Goal: Task Accomplishment & Management: Manage account settings

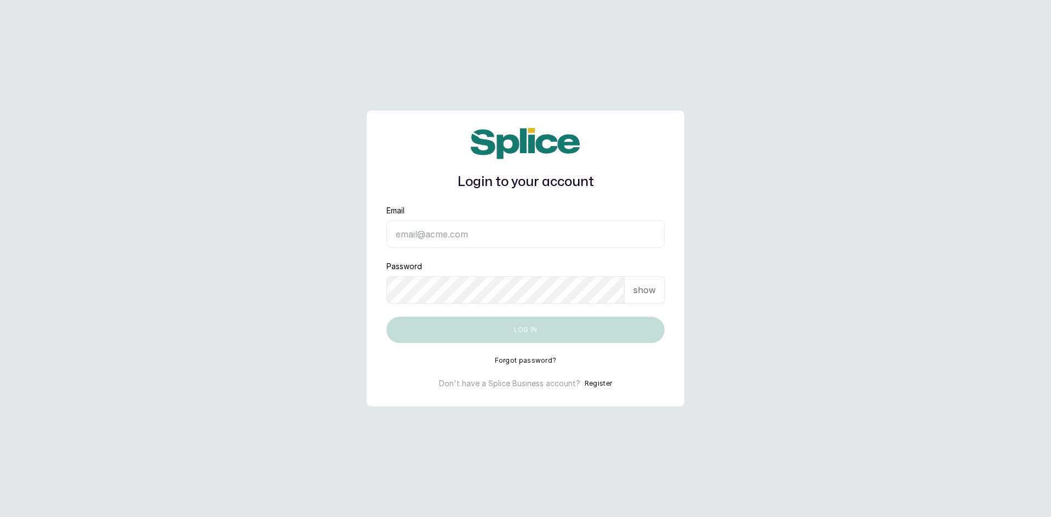
type input "sknanalyticsmedaesthetics@gmail.com"
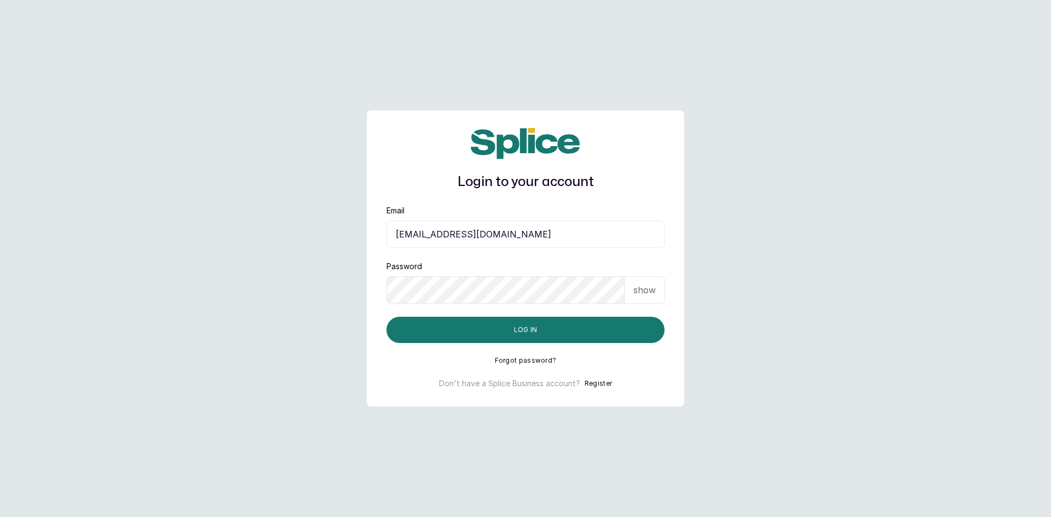
click at [645, 289] on p "show" at bounding box center [644, 289] width 22 height 13
click at [543, 332] on button "Log in" at bounding box center [525, 330] width 278 height 26
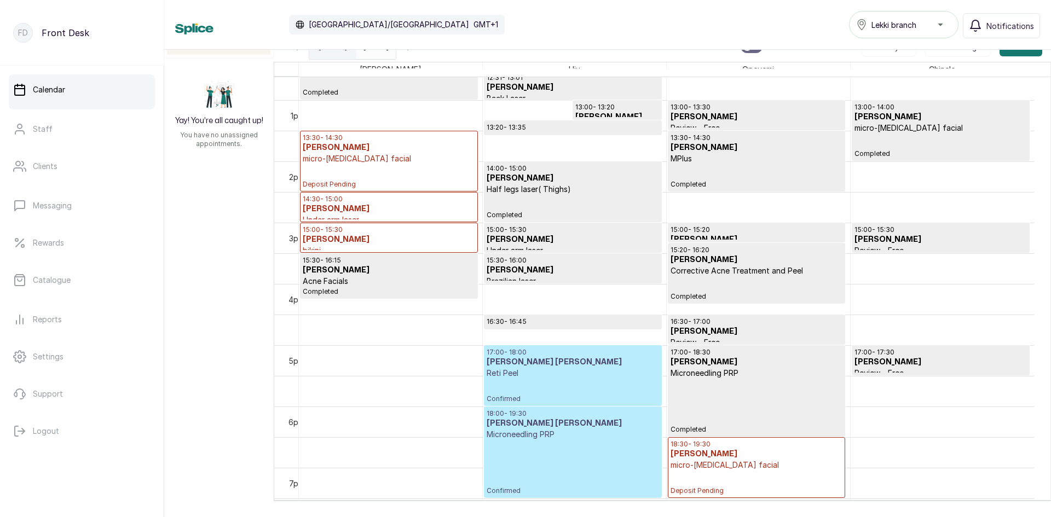
scroll to position [751, 0]
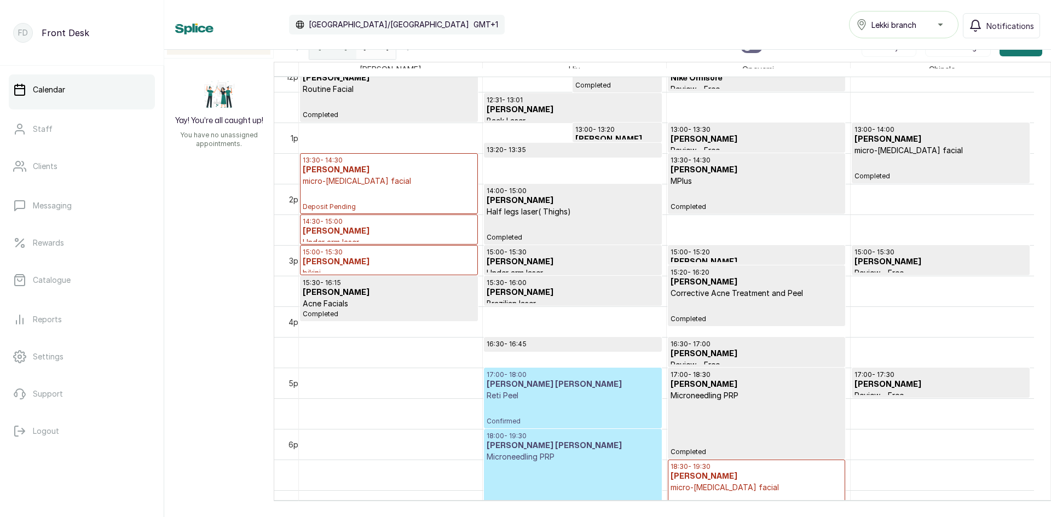
click at [397, 208] on p "Deposit Pending" at bounding box center [389, 199] width 172 height 25
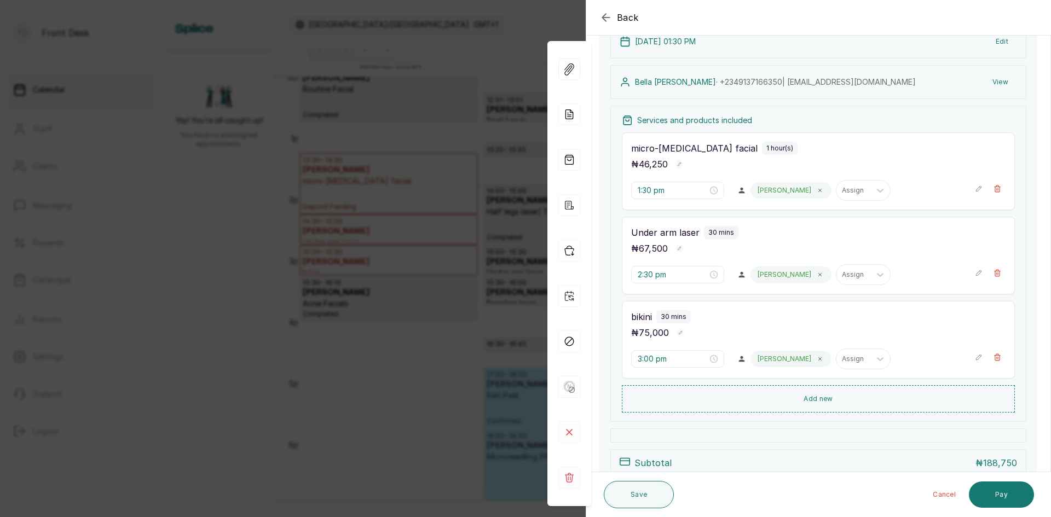
scroll to position [57, 0]
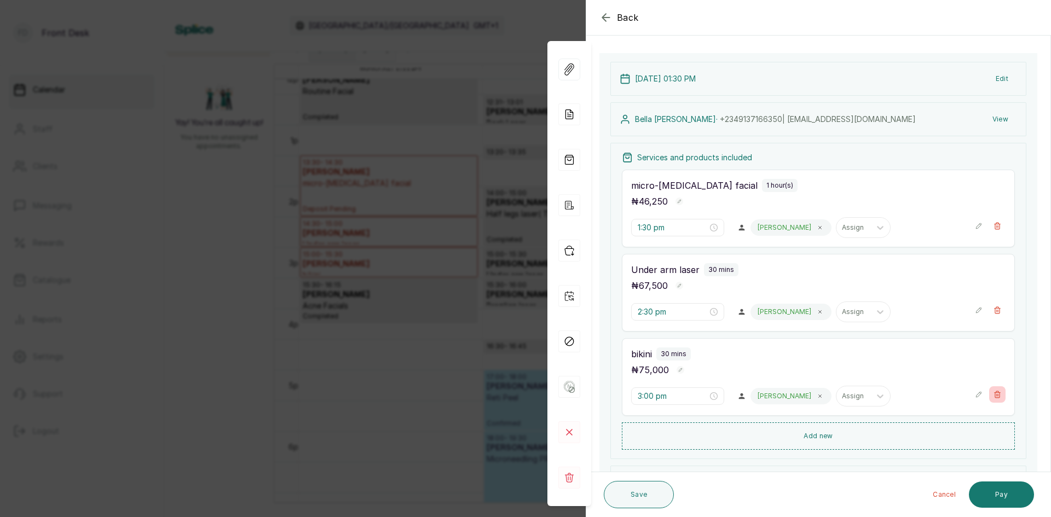
click at [993, 391] on icon "button" at bounding box center [997, 395] width 8 height 8
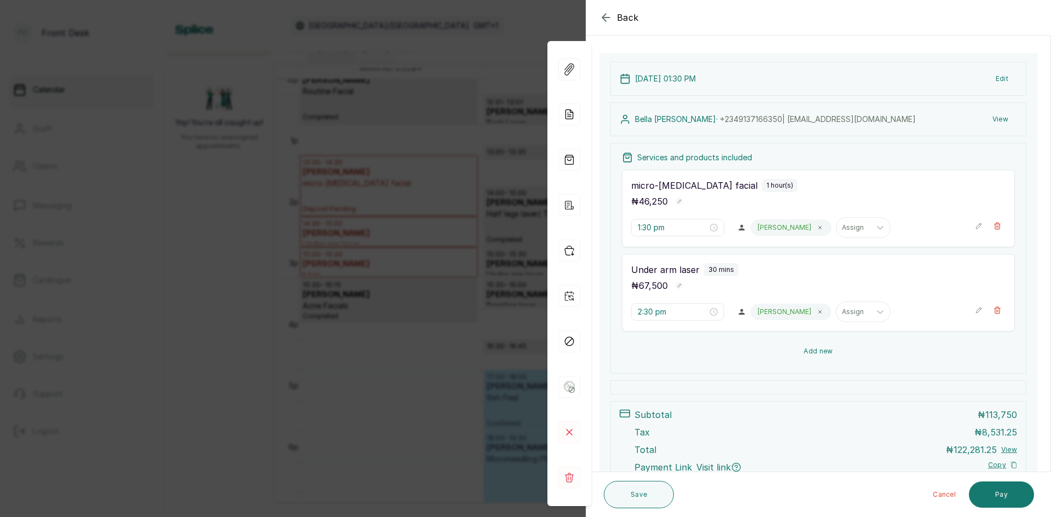
click at [803, 345] on button "Add new" at bounding box center [818, 351] width 393 height 26
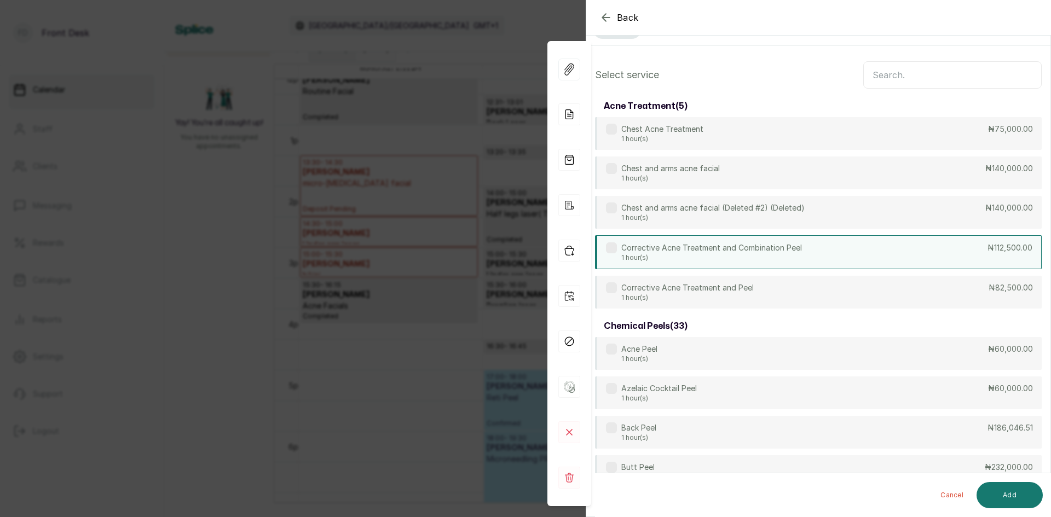
scroll to position [0, 0]
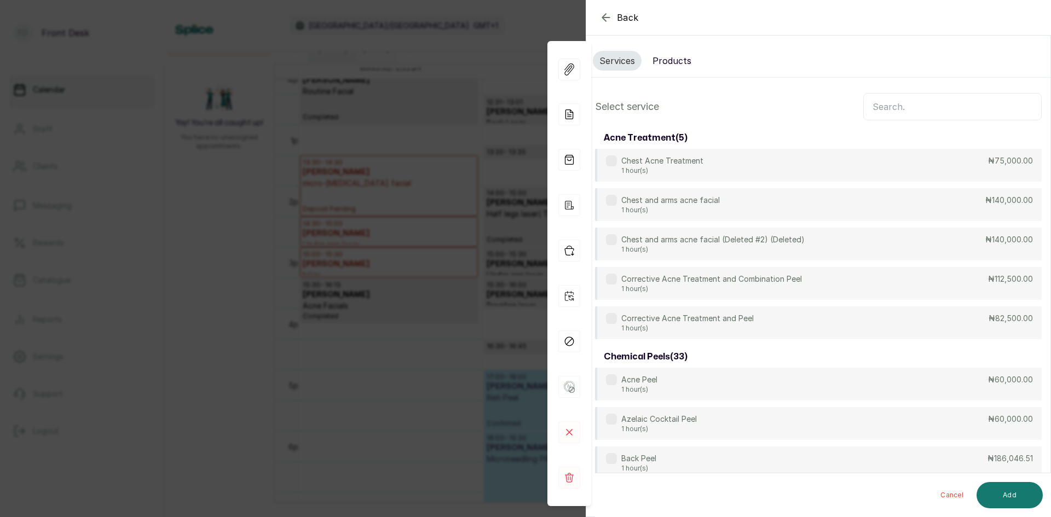
click at [908, 104] on input "text" at bounding box center [952, 106] width 178 height 27
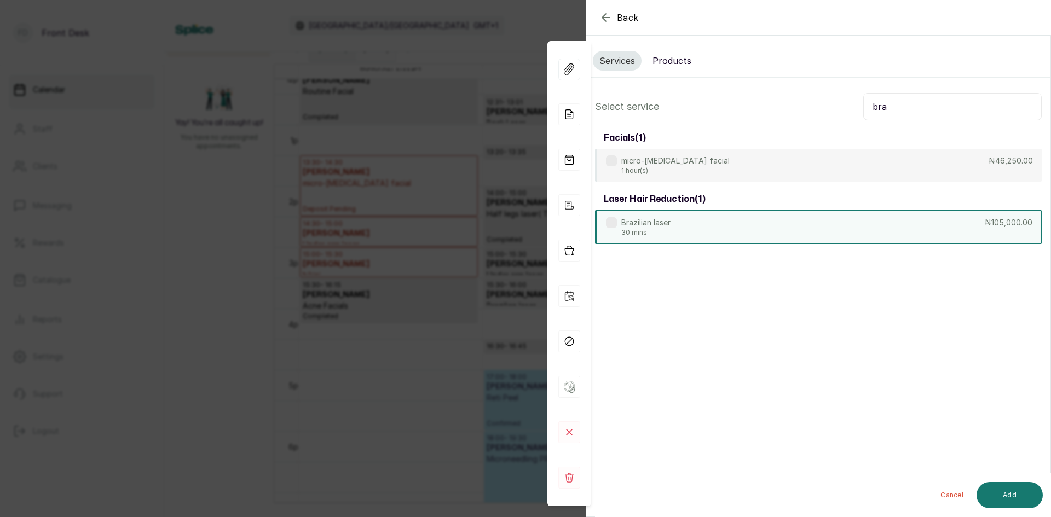
type input "bra"
click at [755, 226] on div "Brazilian laser 30 mins ₦105,000.00" at bounding box center [818, 227] width 446 height 34
click at [997, 484] on button "Add" at bounding box center [1009, 495] width 66 height 26
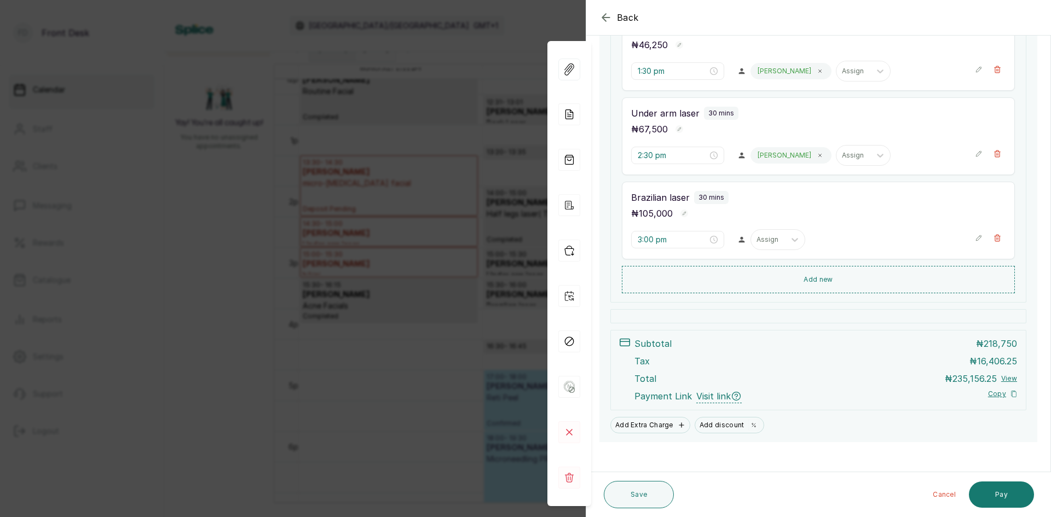
scroll to position [219, 0]
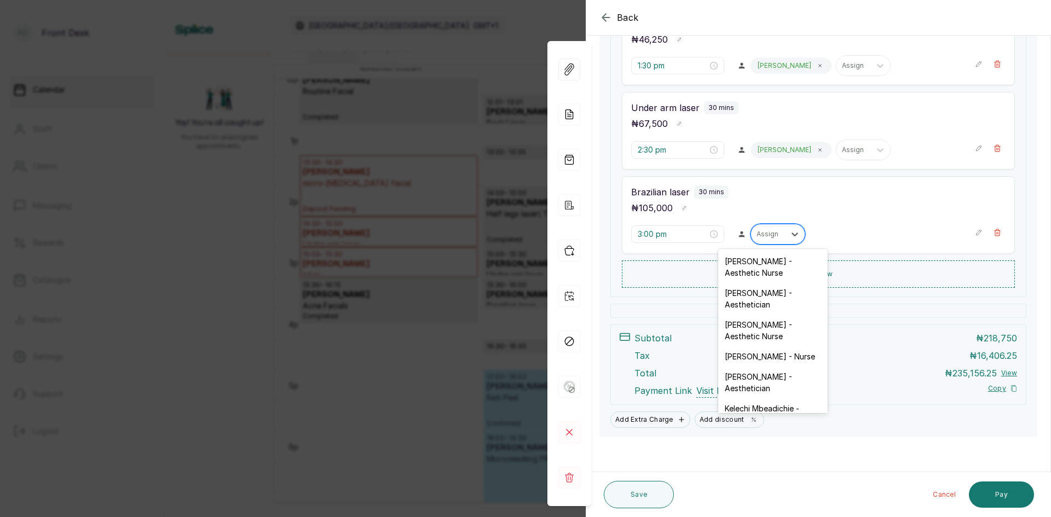
click at [779, 235] on div "Assign" at bounding box center [768, 234] width 34 height 14
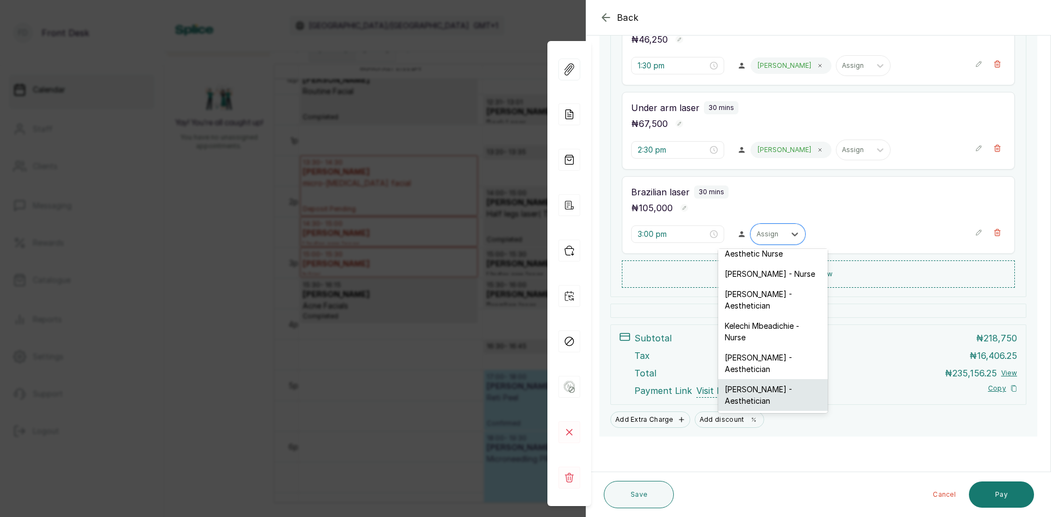
click at [763, 393] on div "[PERSON_NAME] - Aesthetician" at bounding box center [772, 395] width 109 height 32
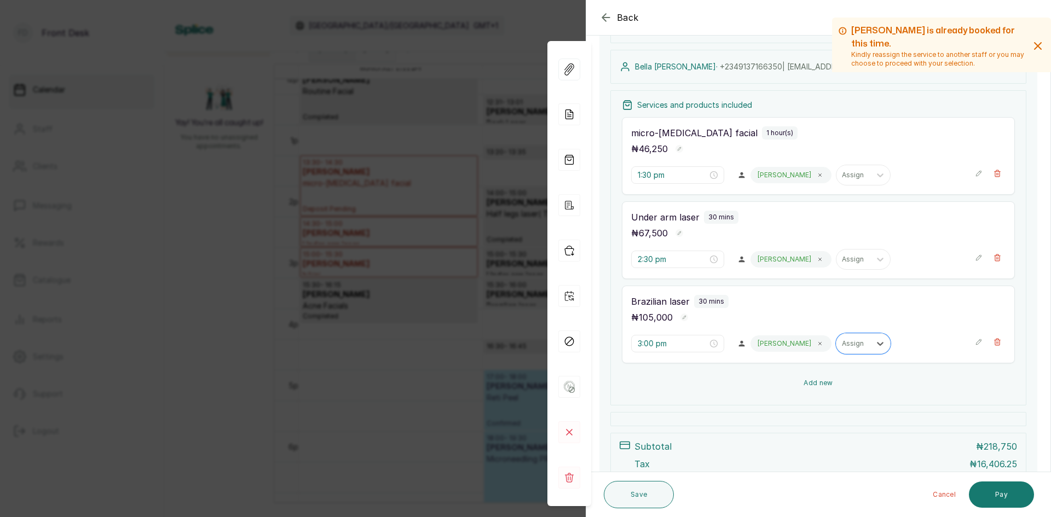
scroll to position [221, 0]
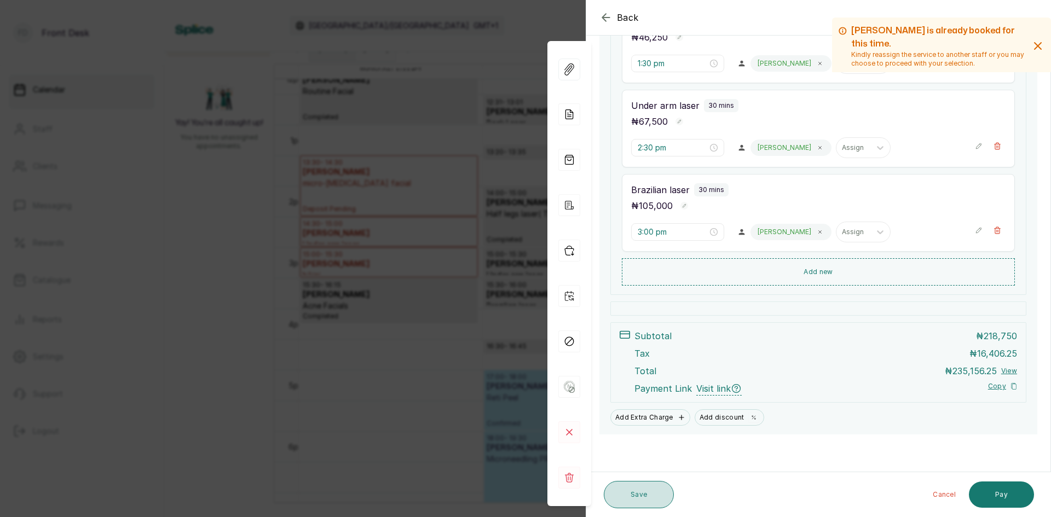
click at [624, 494] on button "Save" at bounding box center [638, 494] width 70 height 27
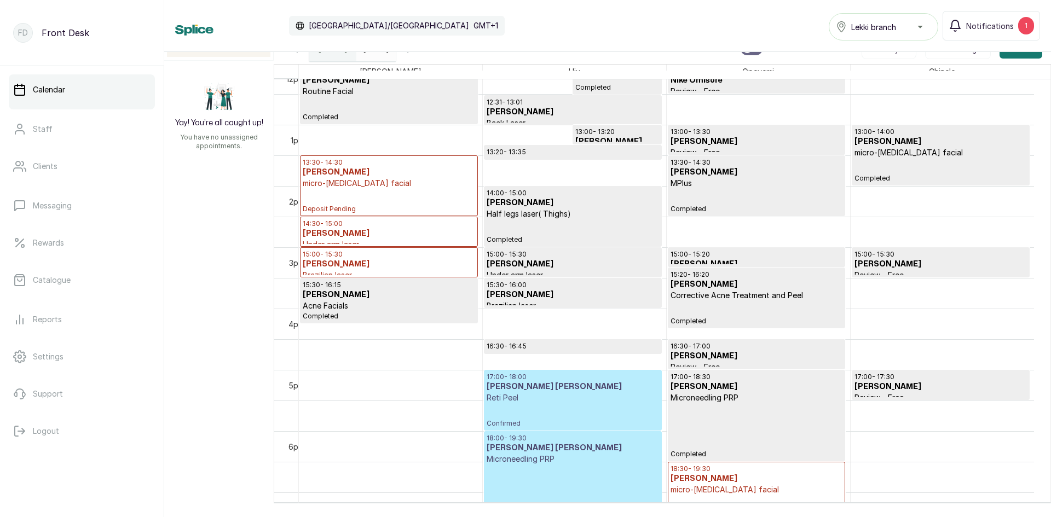
click at [364, 210] on p "Deposit Pending" at bounding box center [389, 201] width 172 height 25
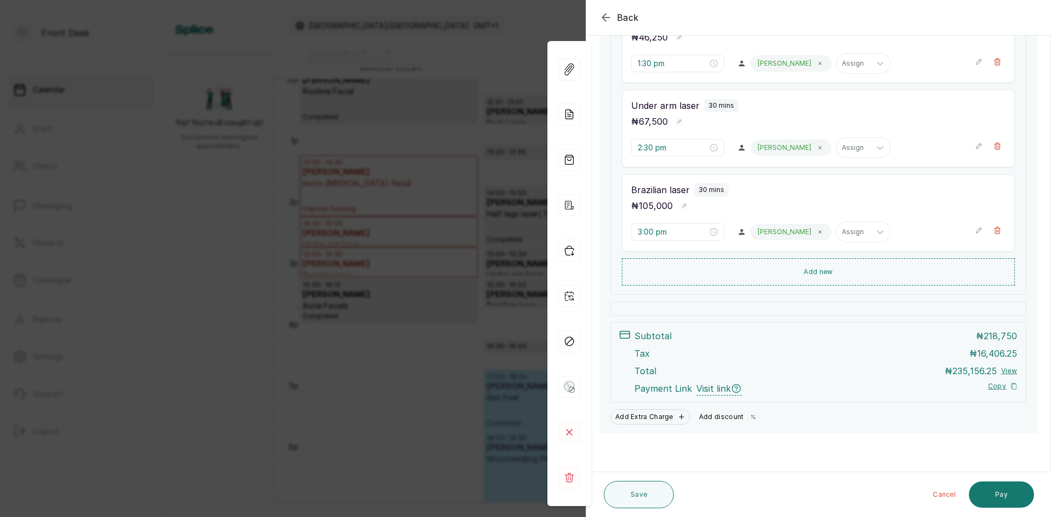
click at [713, 416] on button "Add discount" at bounding box center [728, 416] width 69 height 15
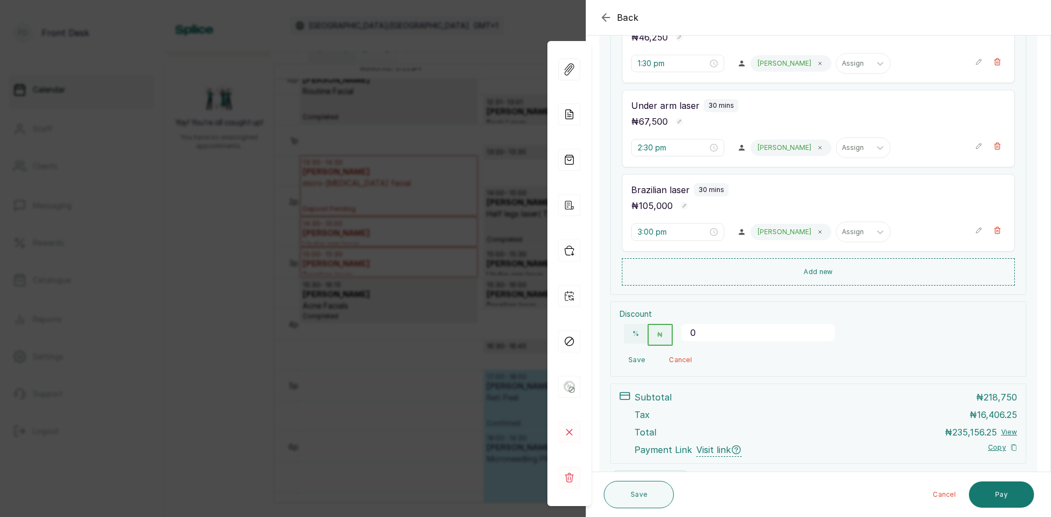
click at [715, 332] on input "0" at bounding box center [757, 333] width 153 height 18
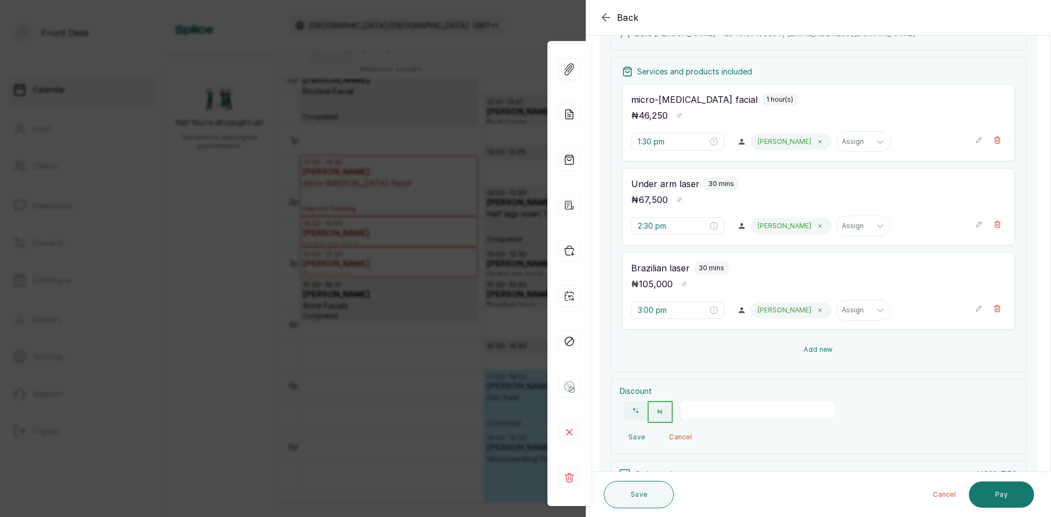
scroll to position [166, 0]
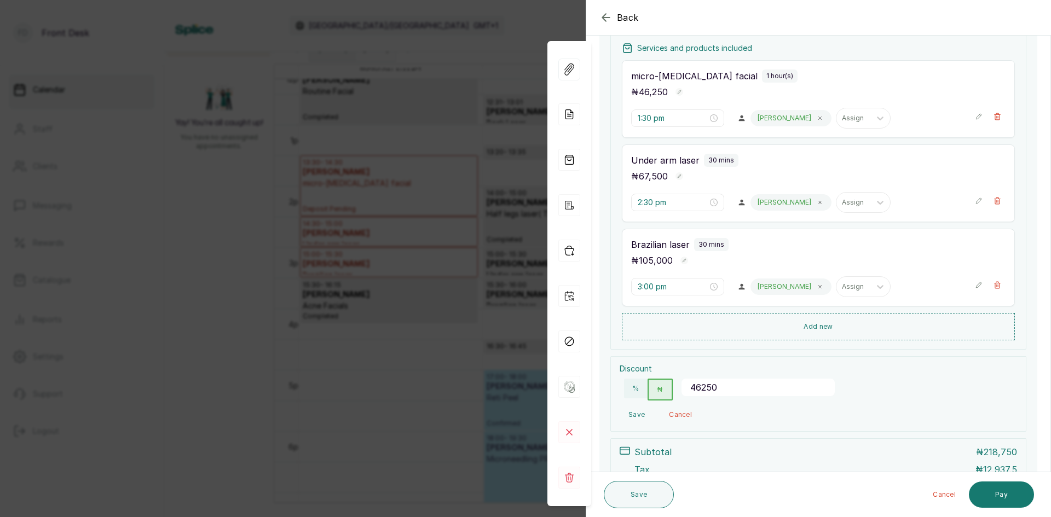
type input "46250"
click at [666, 394] on button "₦" at bounding box center [659, 390] width 25 height 22
click at [631, 414] on button "Save" at bounding box center [636, 415] width 34 height 20
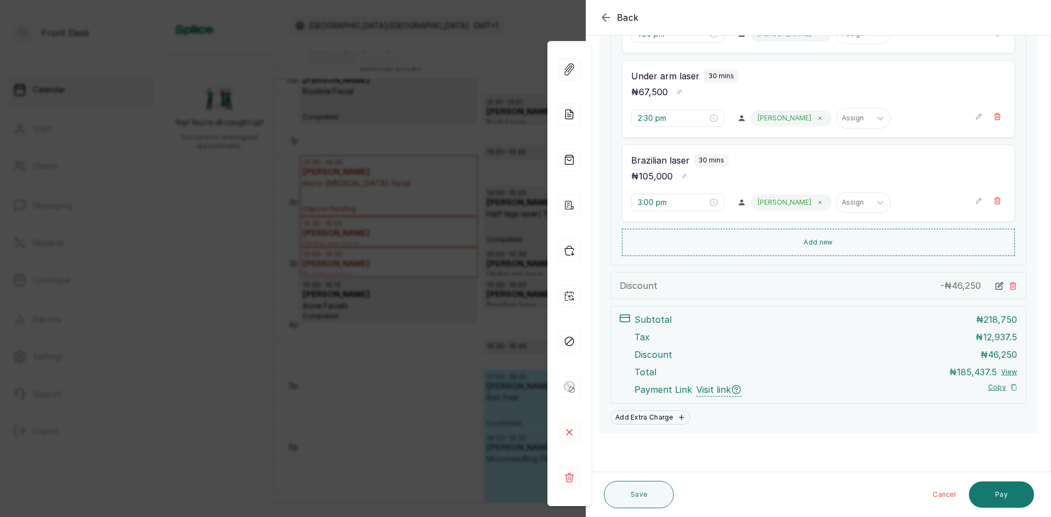
scroll to position [251, 0]
click at [630, 497] on button "Save" at bounding box center [638, 494] width 70 height 27
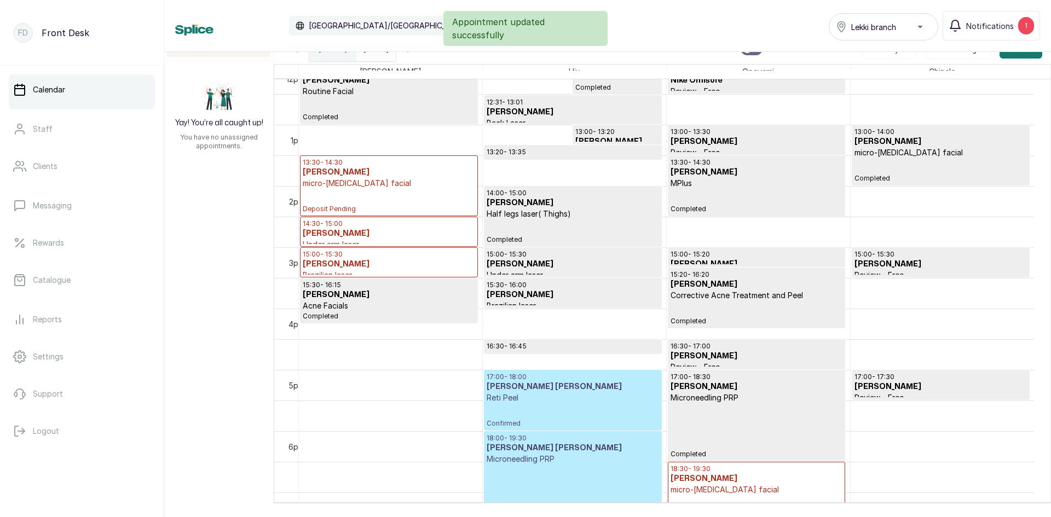
click at [393, 195] on p "Deposit Pending" at bounding box center [389, 201] width 172 height 25
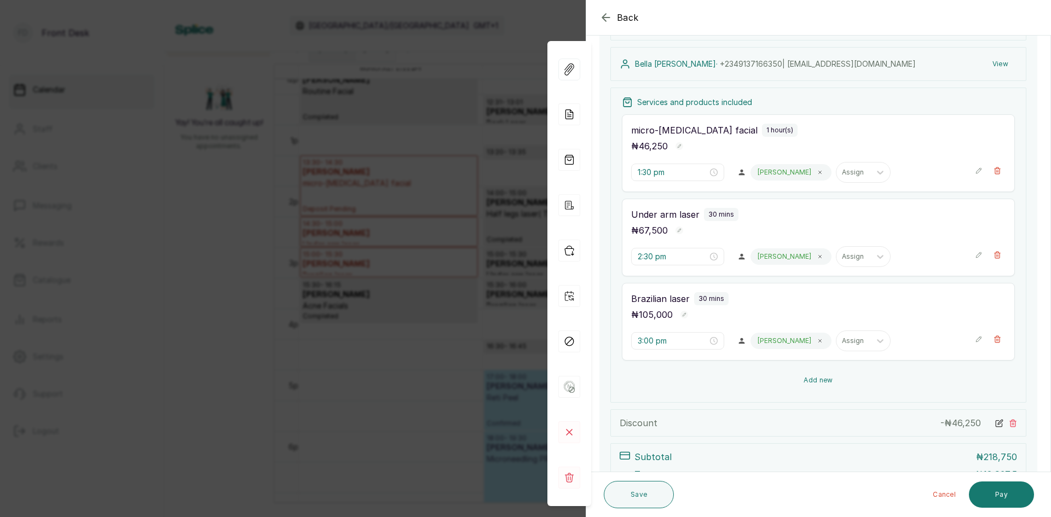
scroll to position [85, 0]
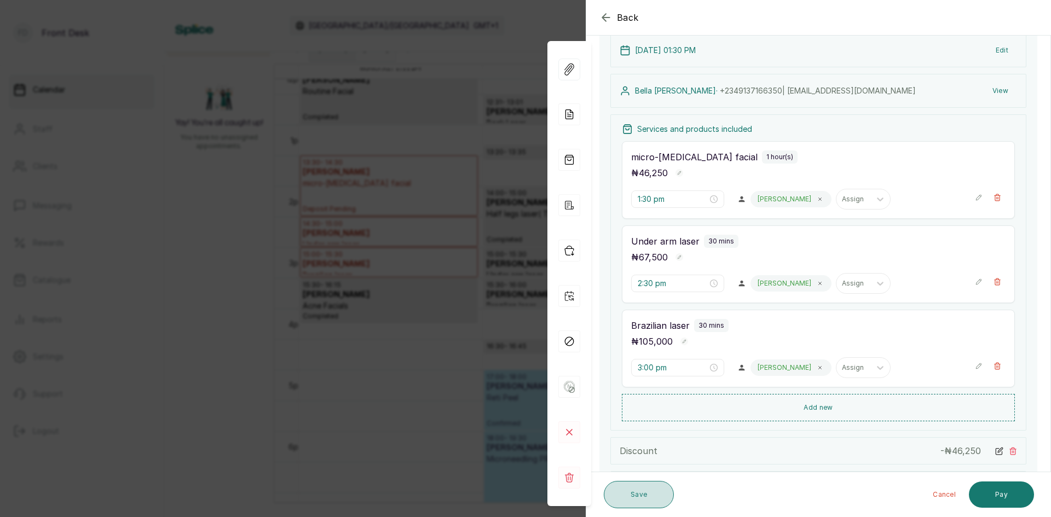
click at [631, 491] on button "Save" at bounding box center [638, 494] width 70 height 27
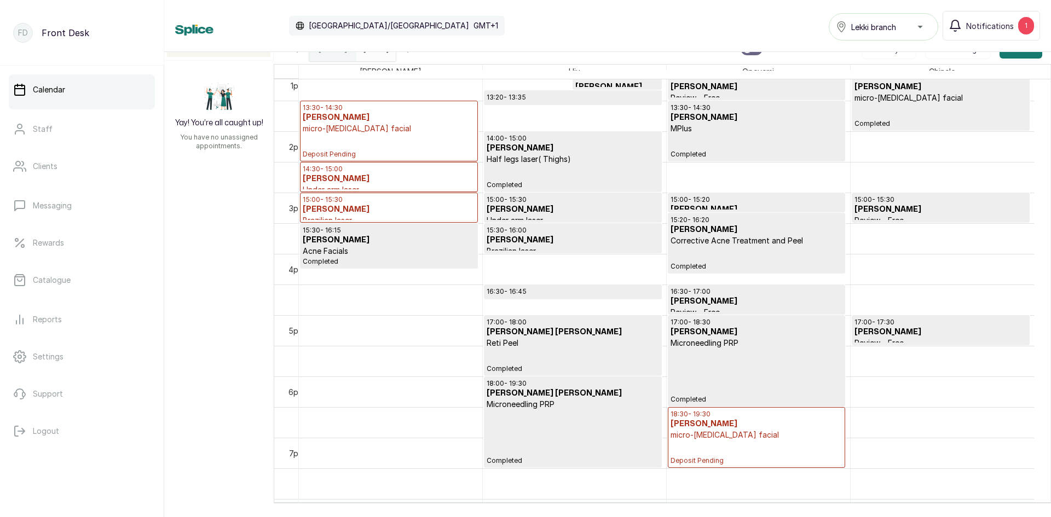
scroll to position [684, 0]
